Goal: Task Accomplishment & Management: Manage account settings

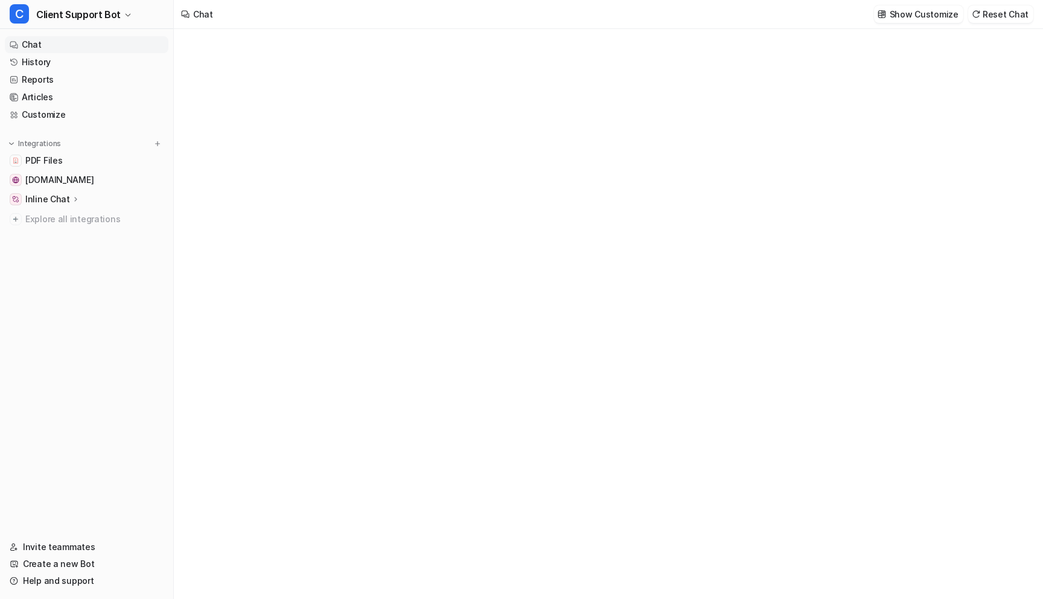
type textarea "**********"
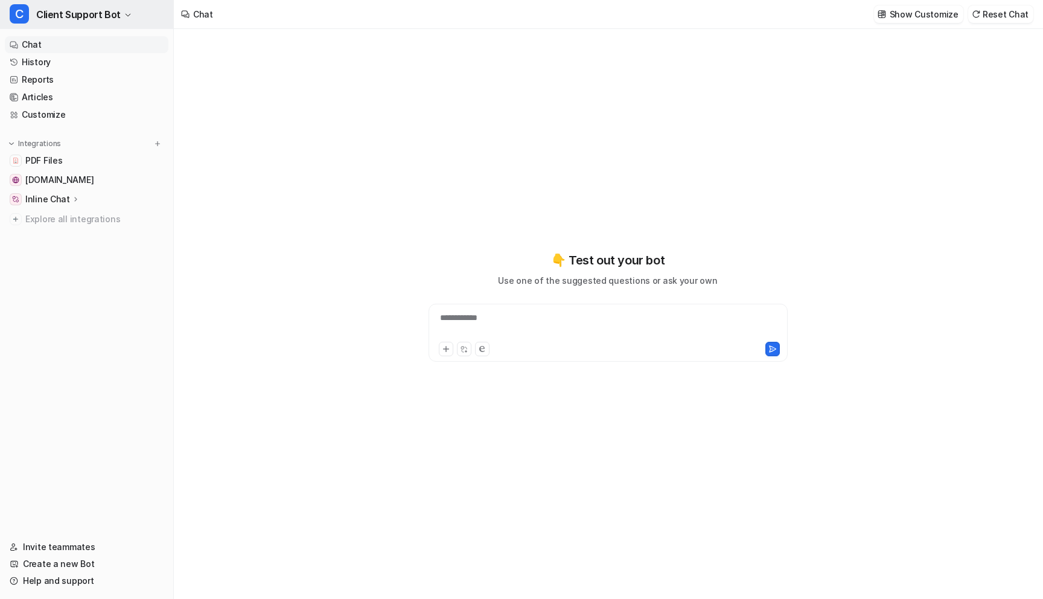
click at [118, 17] on button "C Client Support Bot" at bounding box center [86, 14] width 173 height 29
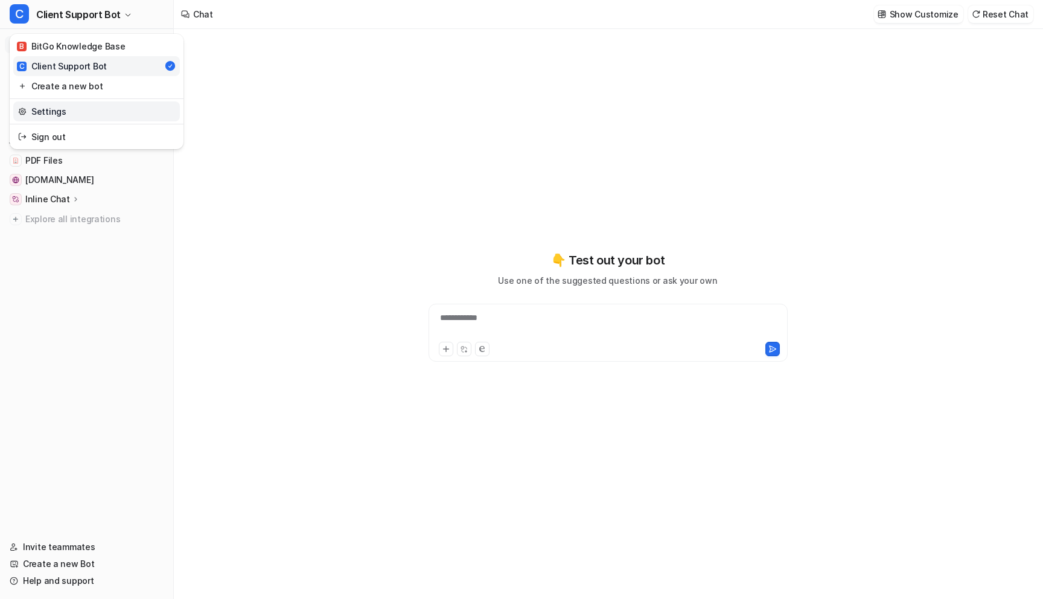
click at [69, 109] on link "Settings" at bounding box center [96, 111] width 167 height 20
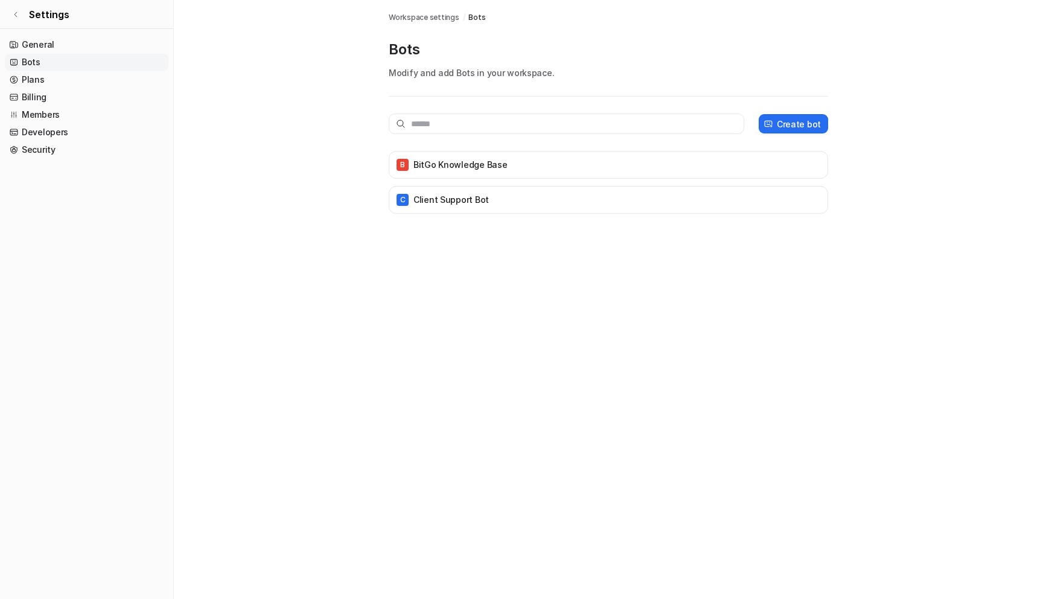
click at [419, 314] on div "Bots Workspace settings / Bots Bots Modify and add Bots in your workspace. Crea…" at bounding box center [521, 299] width 1043 height 599
click at [447, 197] on p "Client Support Bot" at bounding box center [451, 200] width 75 height 12
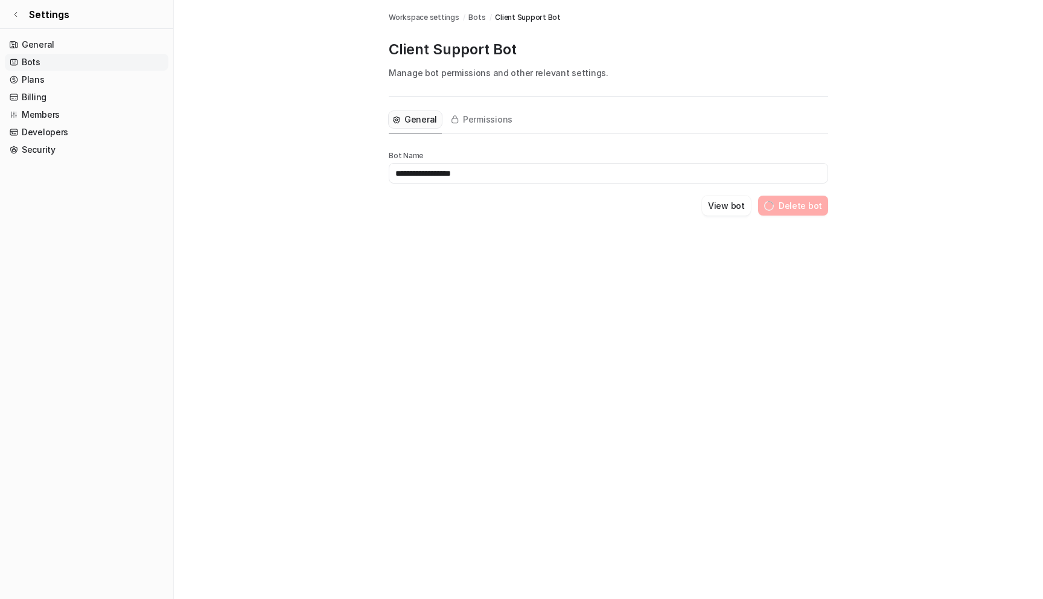
click at [505, 171] on input "**********" at bounding box center [609, 173] width 440 height 21
type input "**********"
click at [743, 206] on button "View bot" at bounding box center [741, 206] width 49 height 20
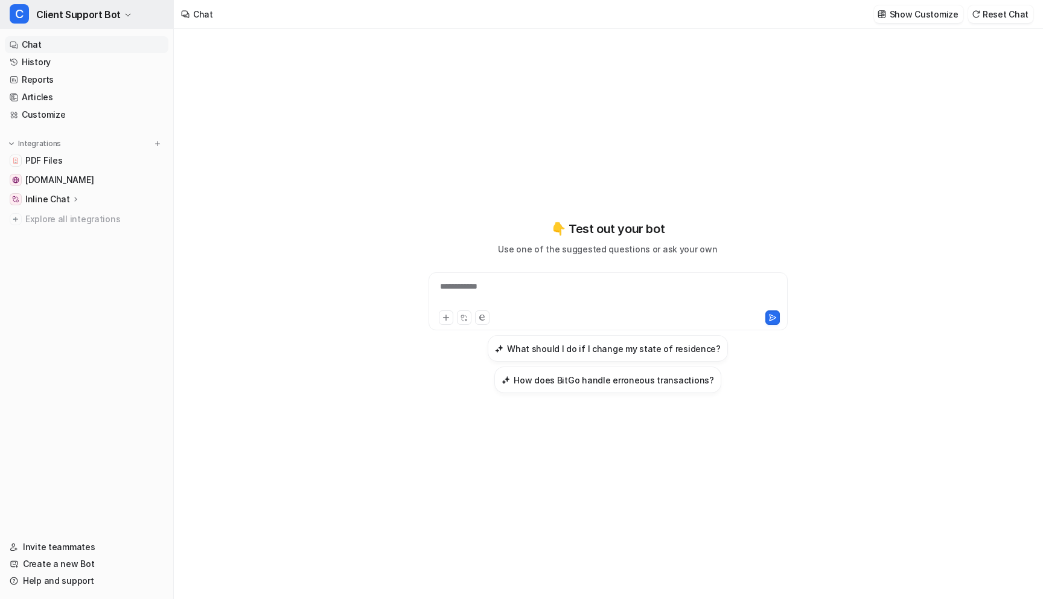
click at [114, 17] on span "Client Support Bot" at bounding box center [78, 14] width 85 height 17
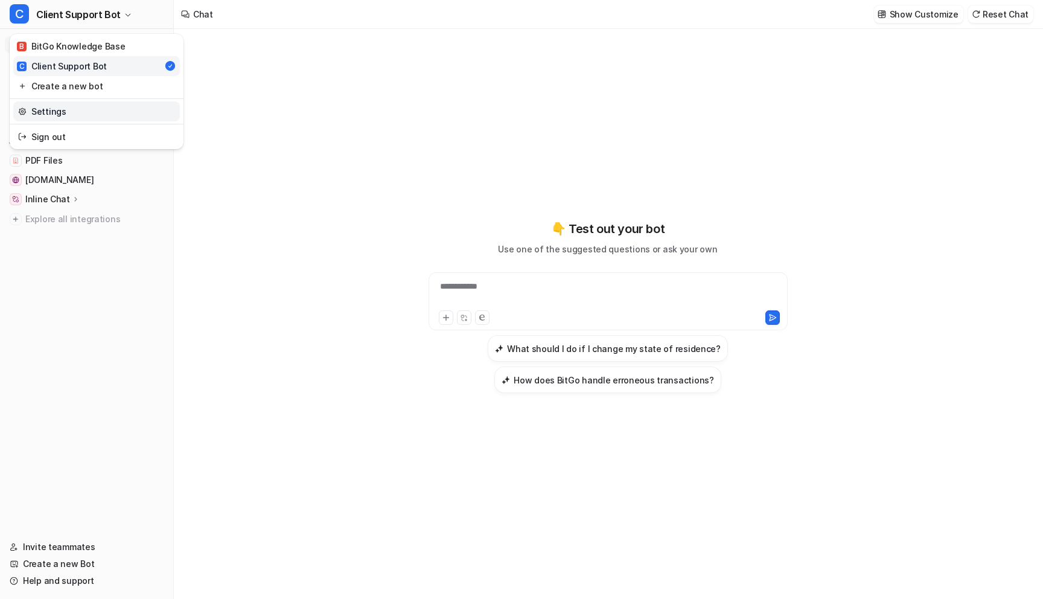
click at [81, 103] on link "Settings" at bounding box center [96, 111] width 167 height 20
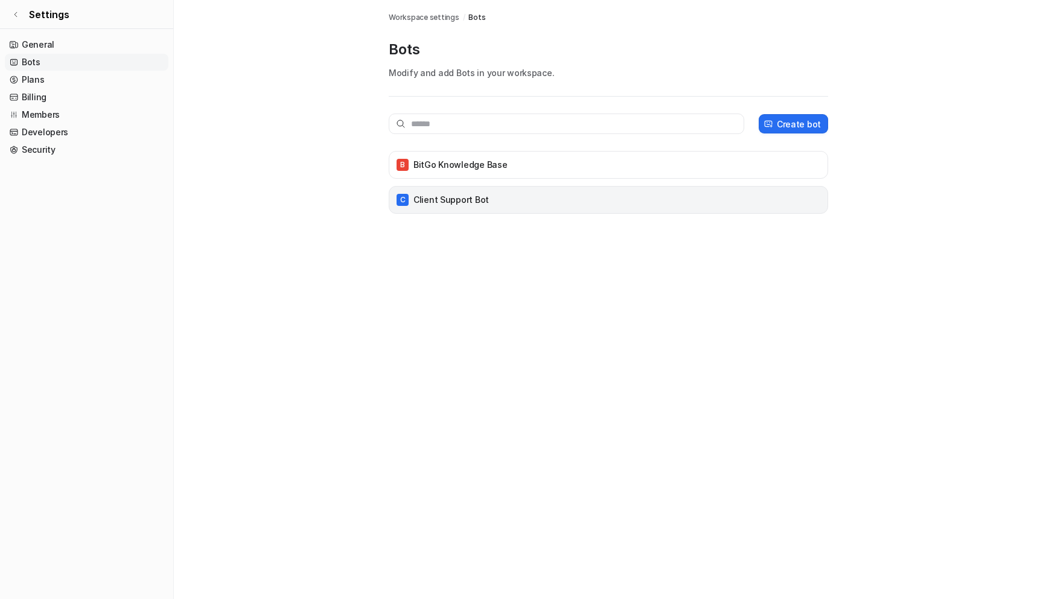
click at [447, 199] on p "Client Support Bot" at bounding box center [451, 200] width 75 height 12
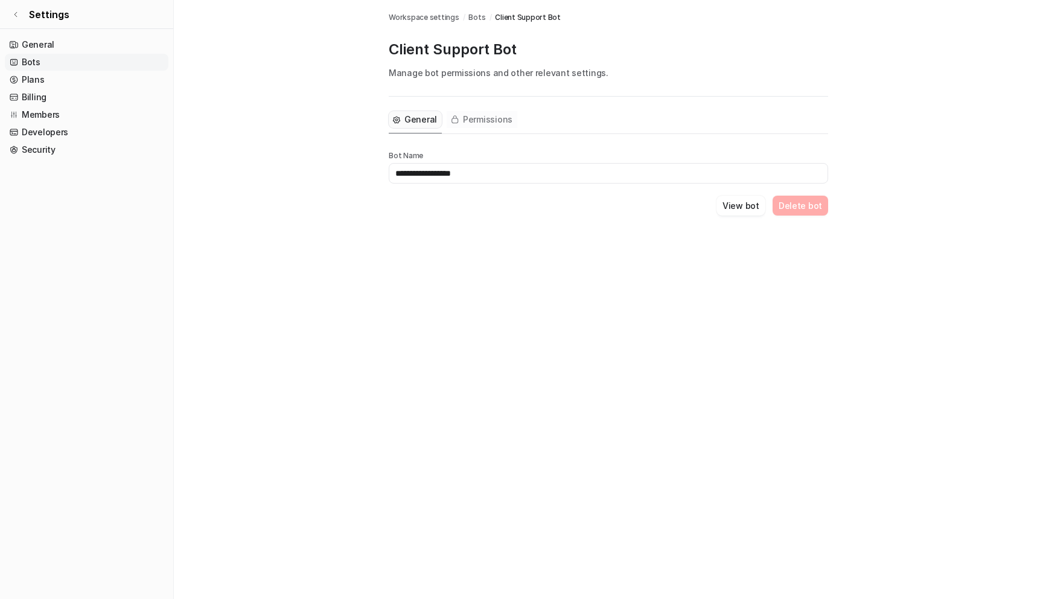
click at [478, 124] on span "Permissions" at bounding box center [488, 119] width 50 height 12
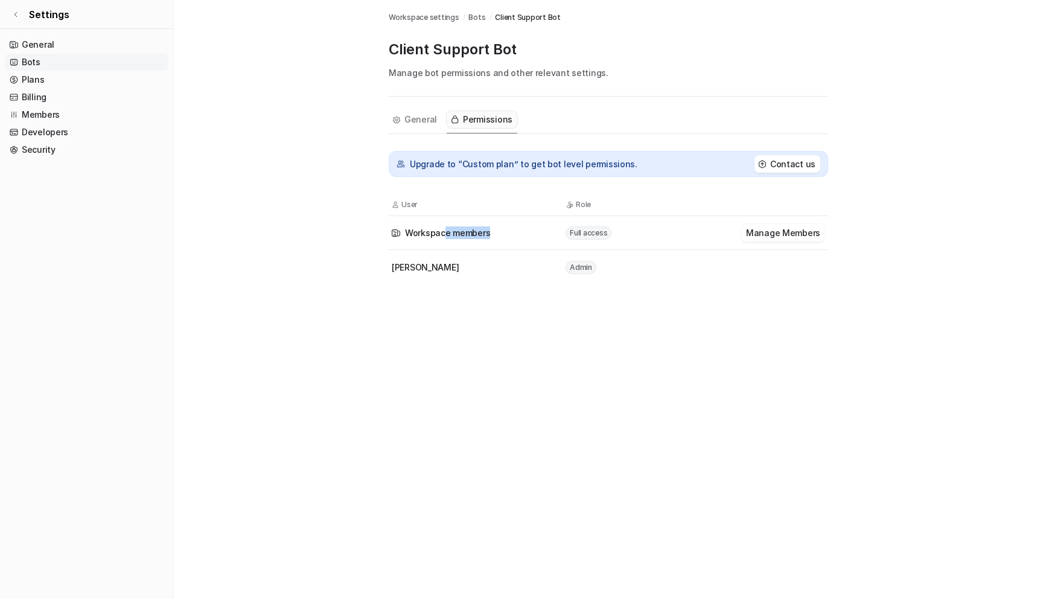
drag, startPoint x: 505, startPoint y: 234, endPoint x: 443, endPoint y: 234, distance: 61.6
click at [443, 234] on div "Workspace members" at bounding box center [478, 232] width 173 height 13
click at [443, 234] on span "Workspace members" at bounding box center [447, 232] width 85 height 13
click at [590, 235] on span "Full access" at bounding box center [589, 232] width 46 height 13
click at [767, 233] on button "Manage Members" at bounding box center [783, 233] width 84 height 18
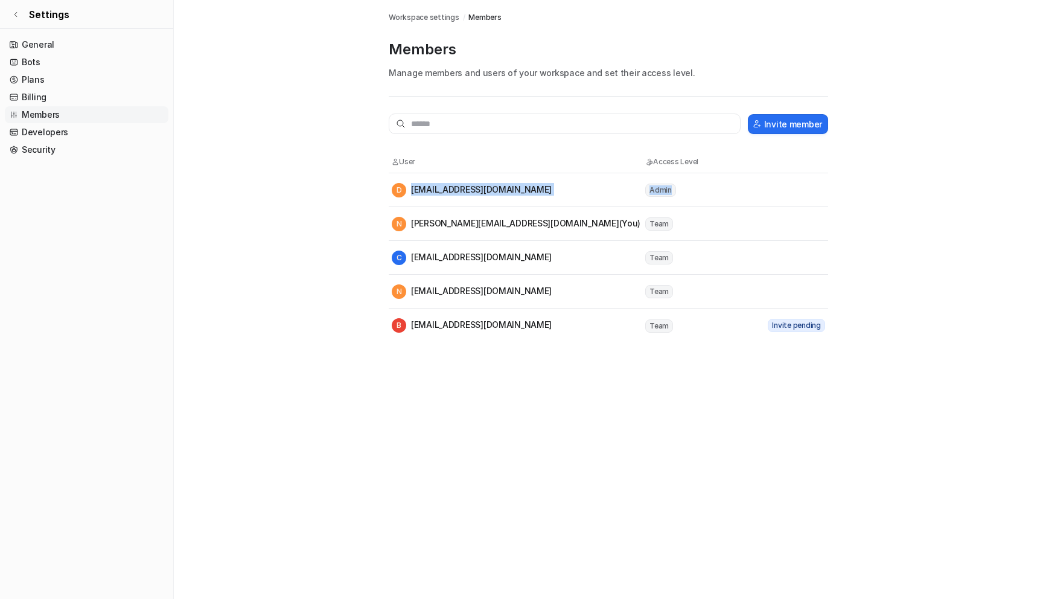
drag, startPoint x: 699, startPoint y: 196, endPoint x: 465, endPoint y: 196, distance: 233.0
click at [465, 196] on tr "D [EMAIL_ADDRESS][DOMAIN_NAME] Admin" at bounding box center [609, 190] width 440 height 34
click at [574, 194] on div "D [EMAIL_ADDRESS][DOMAIN_NAME]" at bounding box center [518, 190] width 252 height 14
click at [294, 117] on main "Workspace settings / Members Members Manage members and users of your workspace…" at bounding box center [608, 171] width 869 height 342
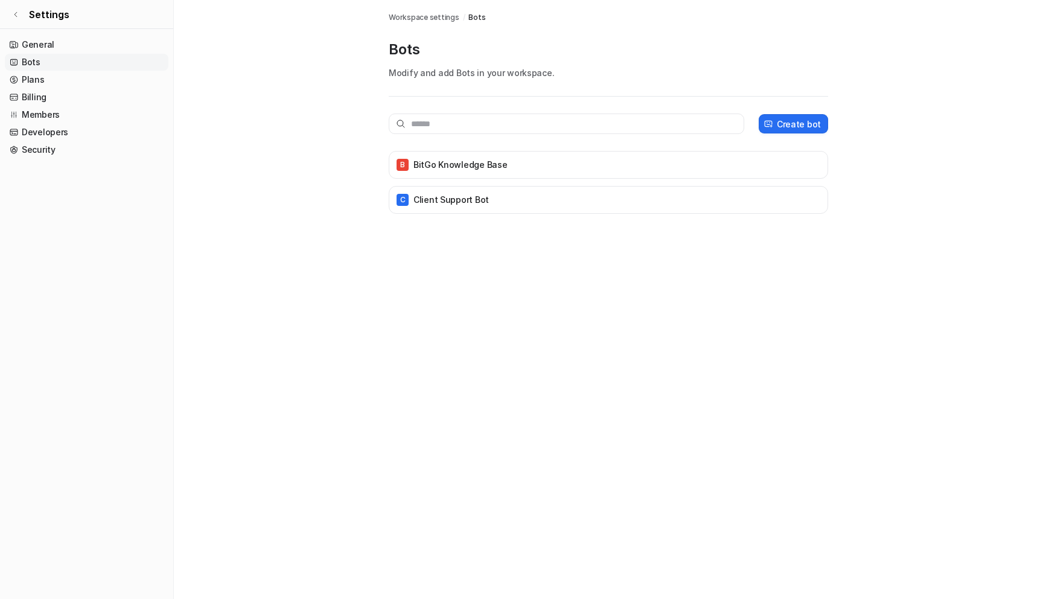
click at [278, 301] on div "Bots Workspace settings / Bots Bots Modify and add Bots in your workspace. Crea…" at bounding box center [521, 299] width 1043 height 599
